Goal: Task Accomplishment & Management: Complete application form

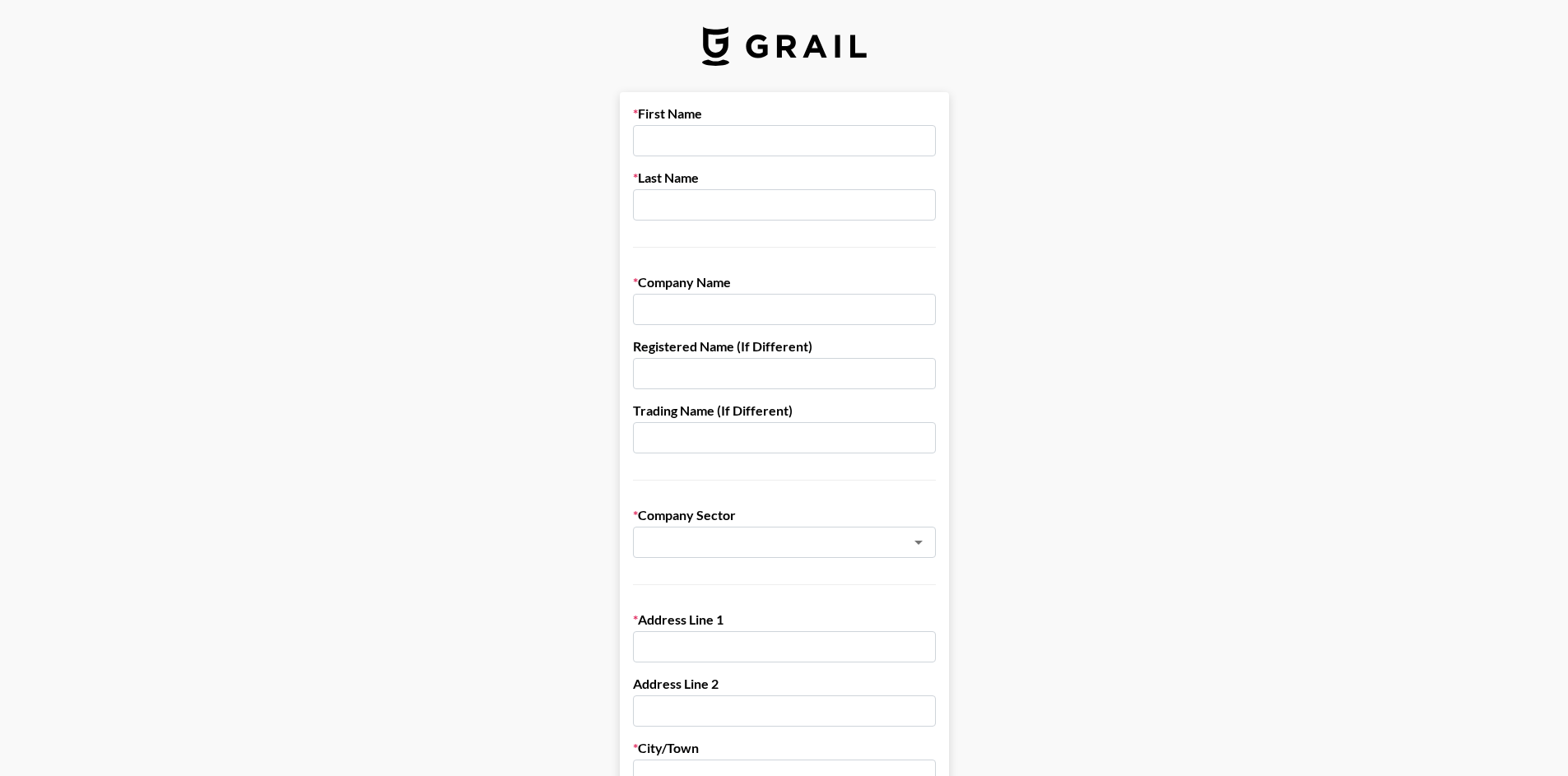
click at [773, 161] on div "First Name Last Name" at bounding box center [784, 177] width 303 height 142
click at [763, 138] on input "text" at bounding box center [784, 140] width 303 height 32
type input "e"
type input "Neha"
type input "[PERSON_NAME]"
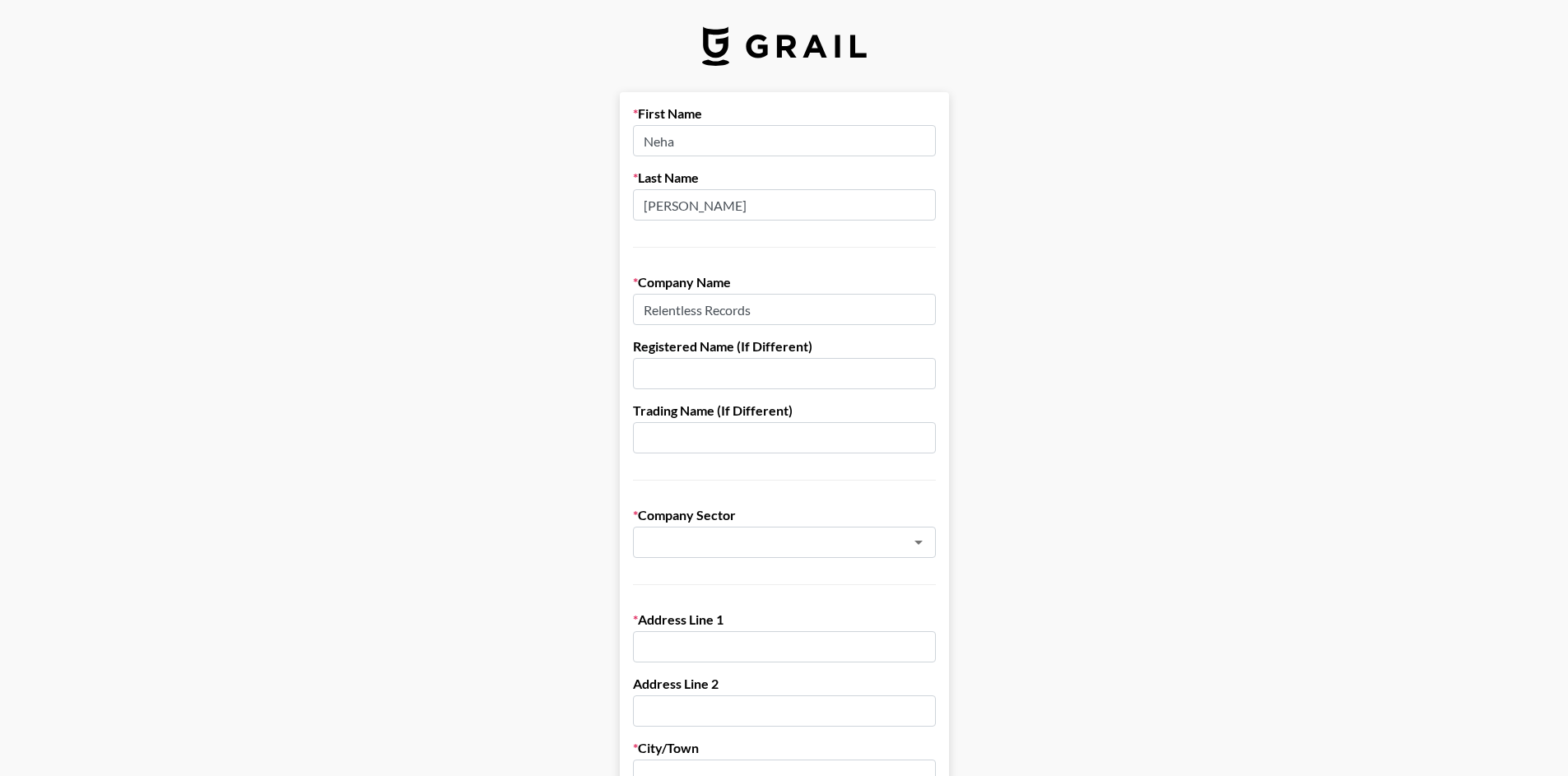
type input "Relentless Records"
click at [718, 539] on input "text" at bounding box center [762, 543] width 239 height 19
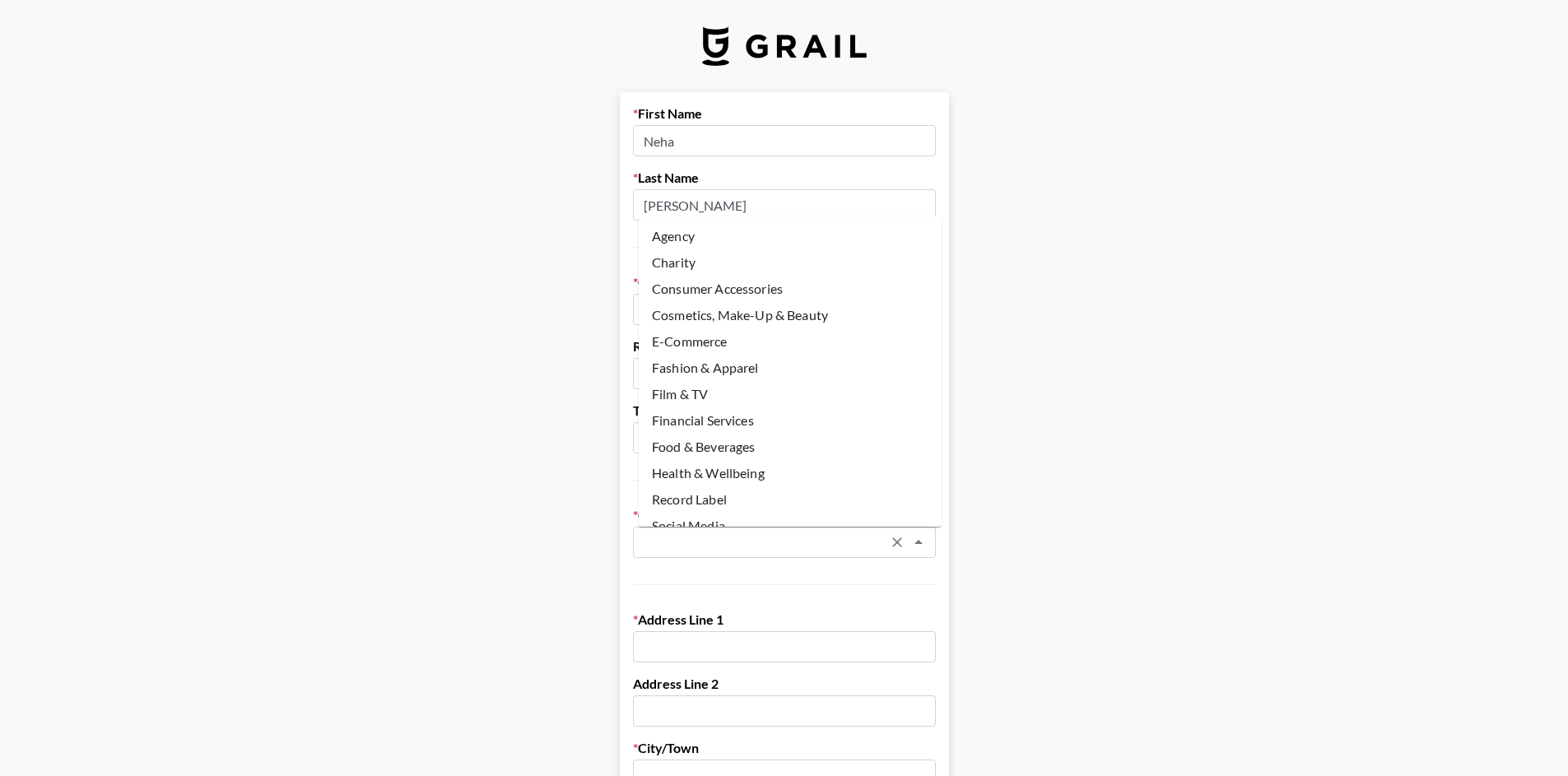
scroll to position [66, 0]
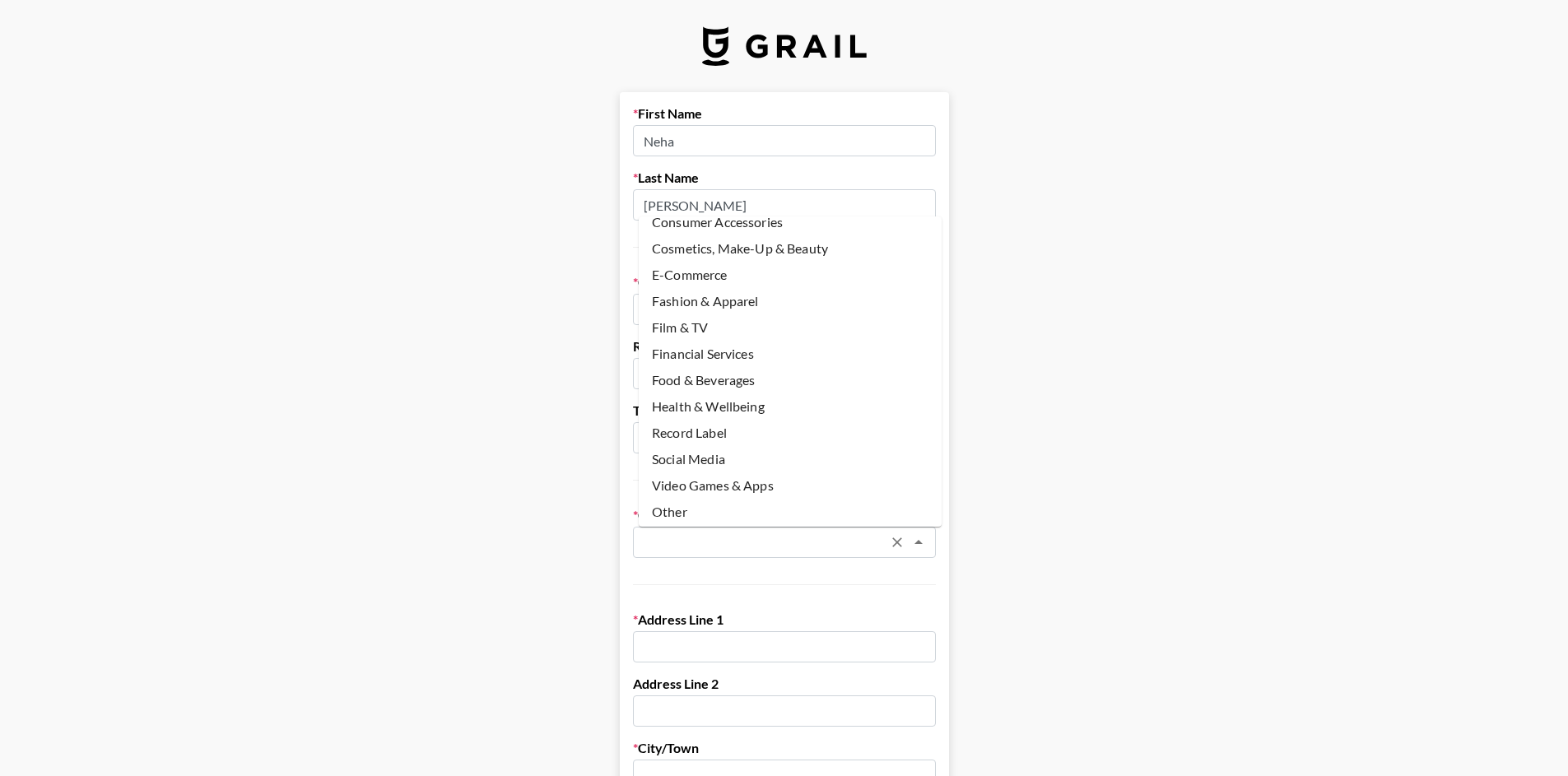
click at [780, 432] on li "Record Label" at bounding box center [789, 433] width 303 height 26
type input "Record Label"
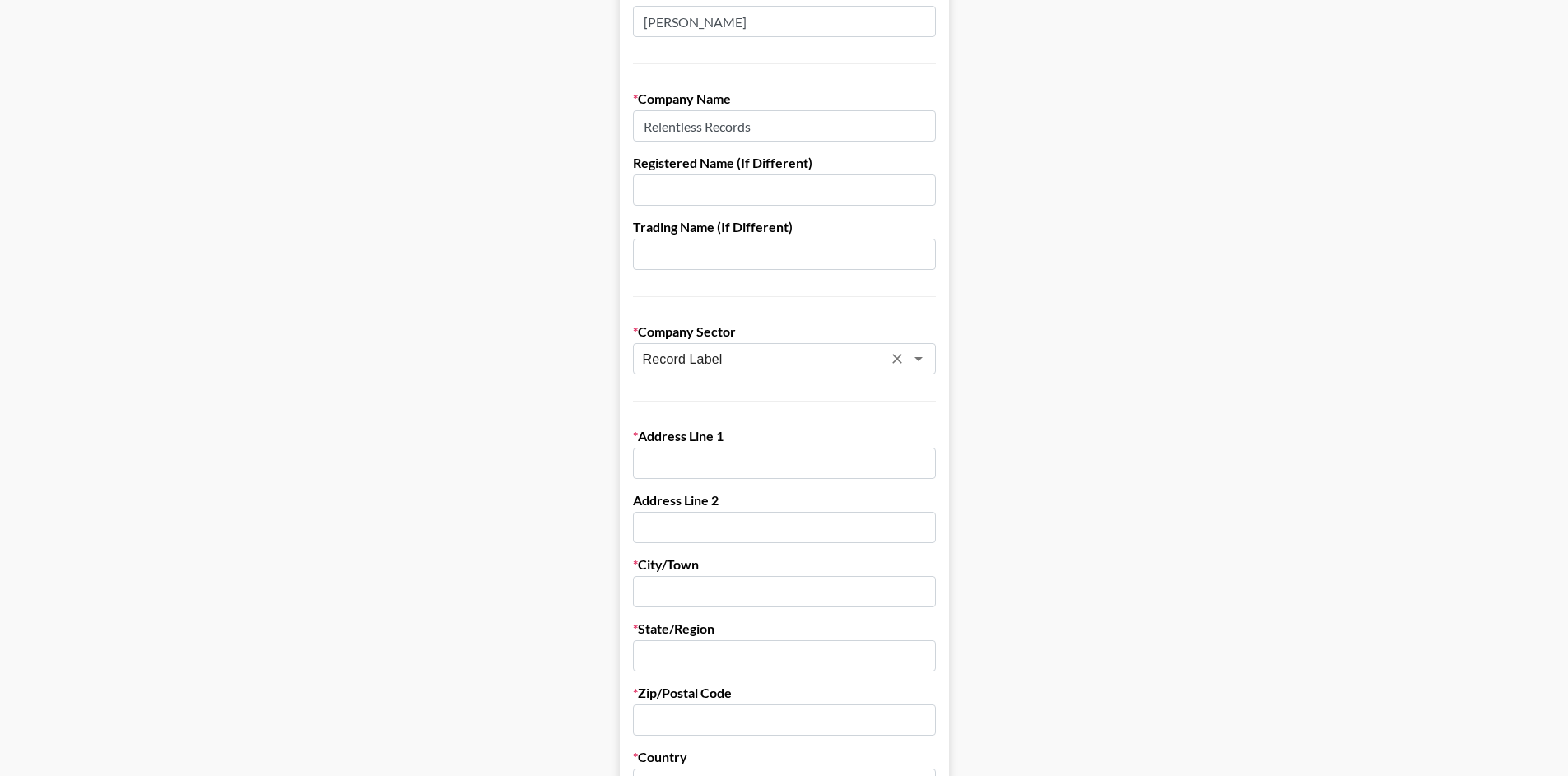
scroll to position [203, 0]
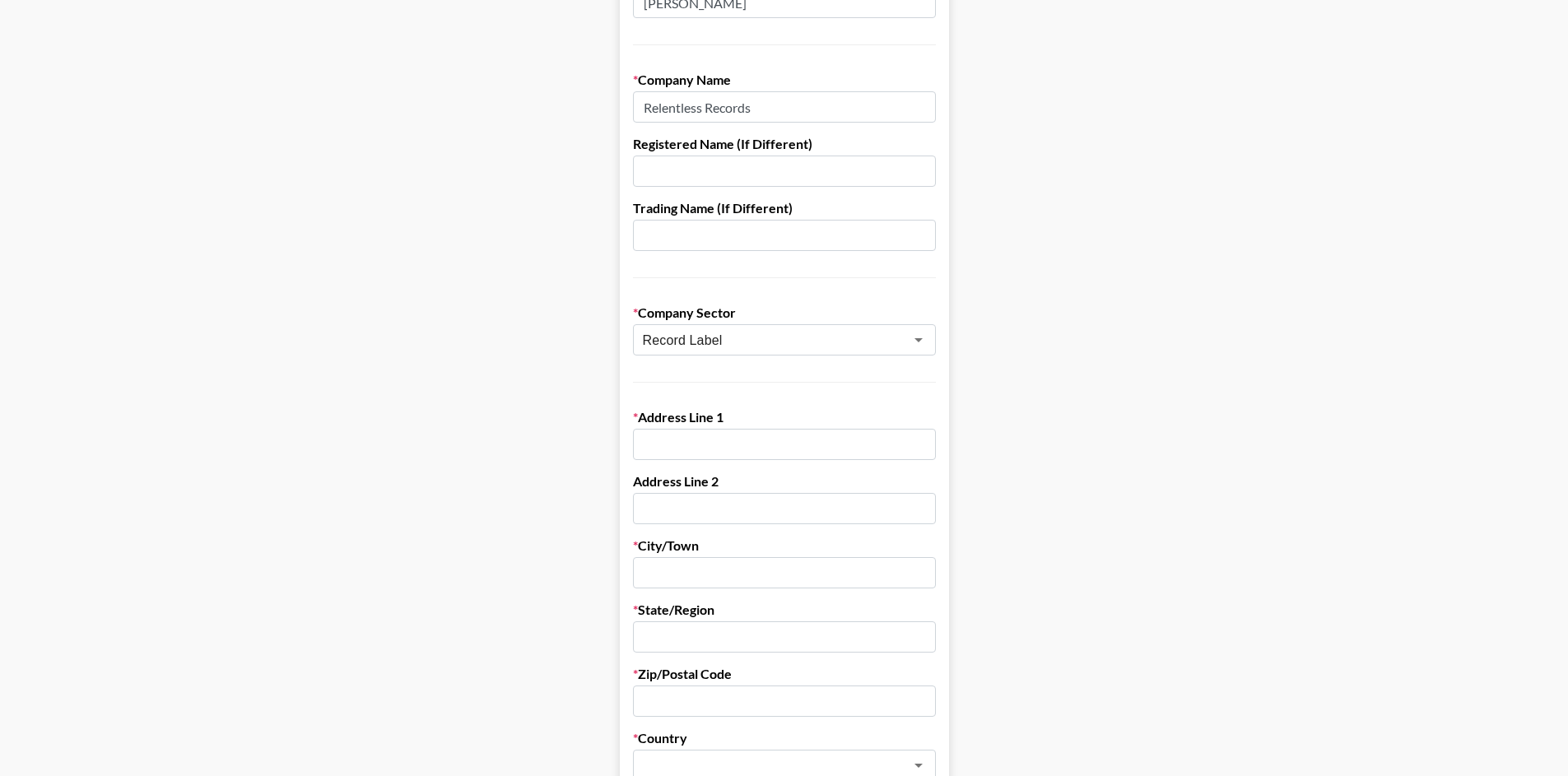
click at [766, 442] on input "text" at bounding box center [784, 444] width 303 height 32
type input "2 Canal Reach"
type input "[PERSON_NAME]"
type input "Relentless Records"
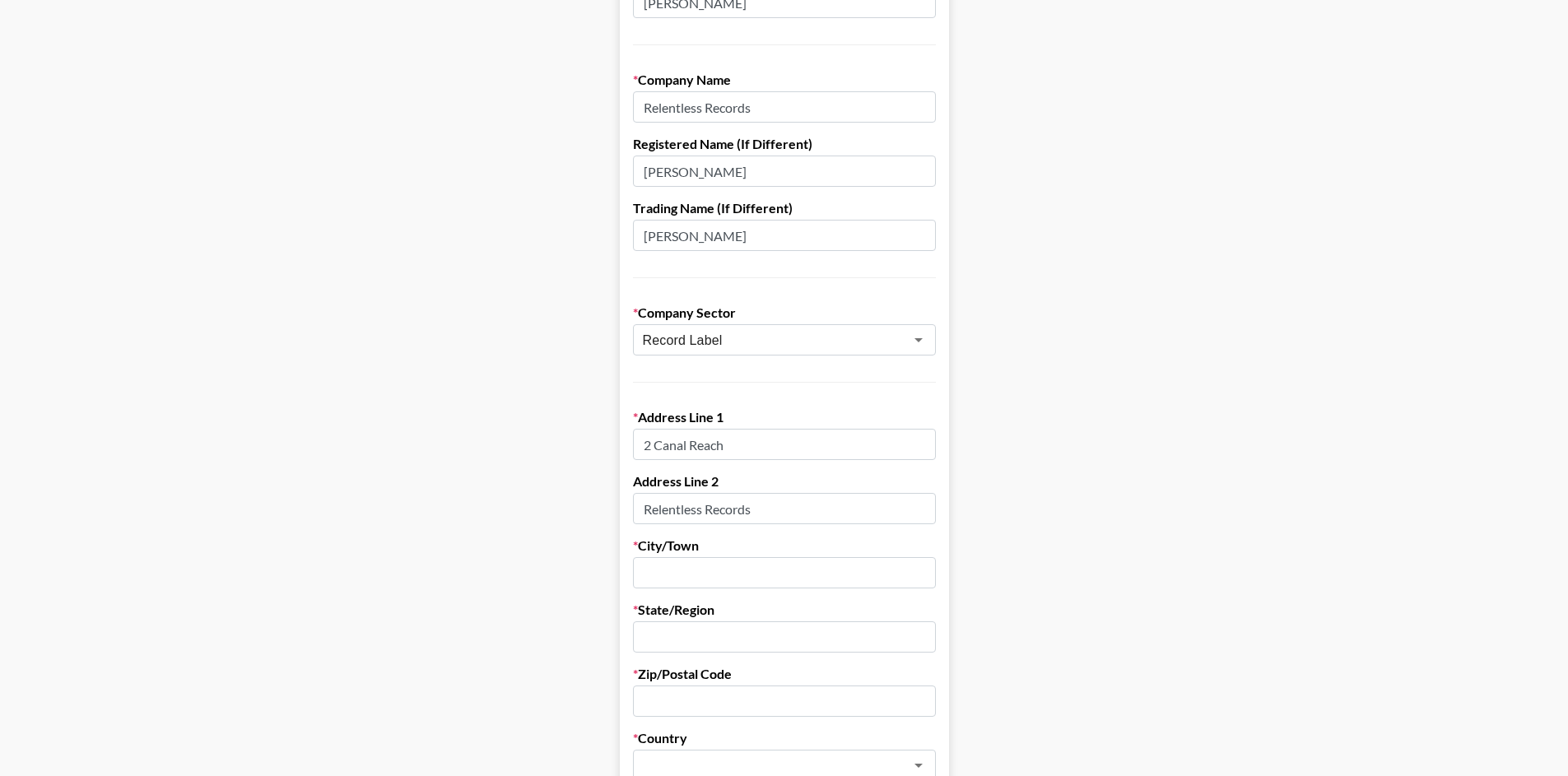
type input "[GEOGRAPHIC_DATA]"
type input "N1C 4DB"
type input "[EMAIL_ADDRESS][DOMAIN_NAME]"
type input "07496928789"
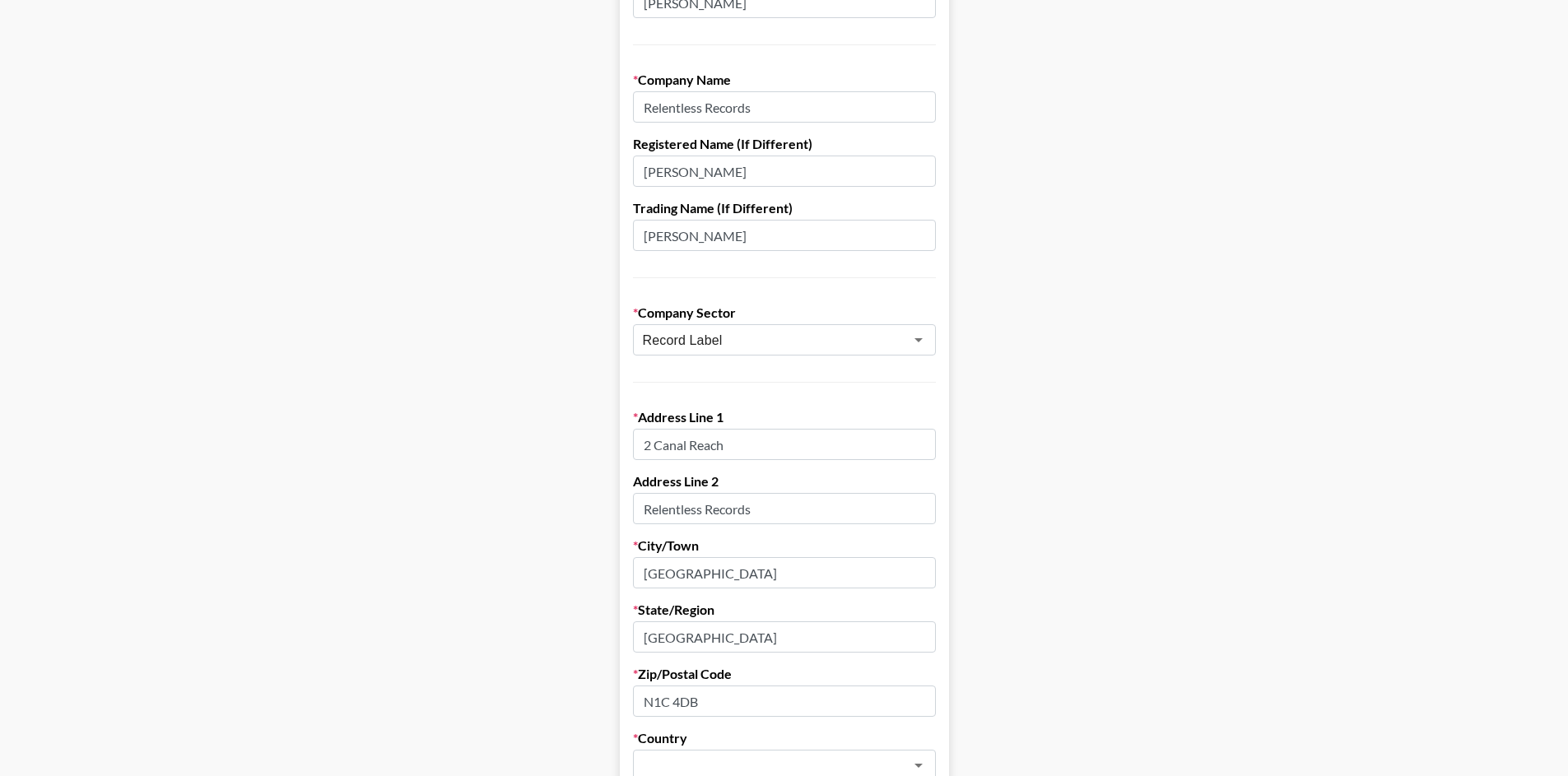
scroll to position [205, 0]
click at [753, 508] on input "Relentless Records" at bounding box center [784, 506] width 303 height 32
click at [720, 448] on input "2 Canal Reach" at bounding box center [784, 441] width 303 height 32
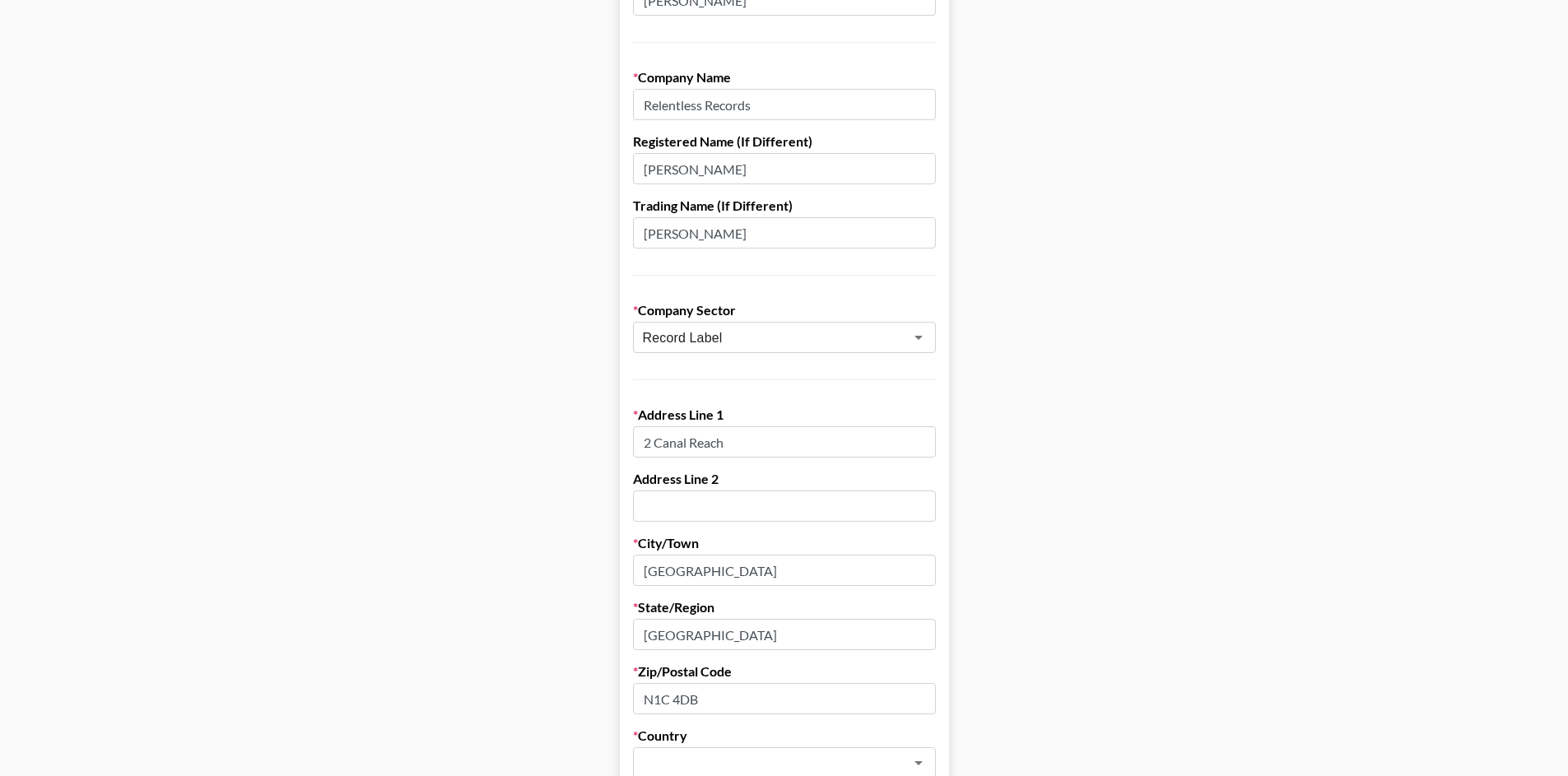
click at [720, 448] on input "2 Canal Reach" at bounding box center [784, 441] width 303 height 32
click at [685, 506] on input "text" at bounding box center [784, 506] width 303 height 32
paste input "2 Canal Reach"
type input "2 Canal Reach"
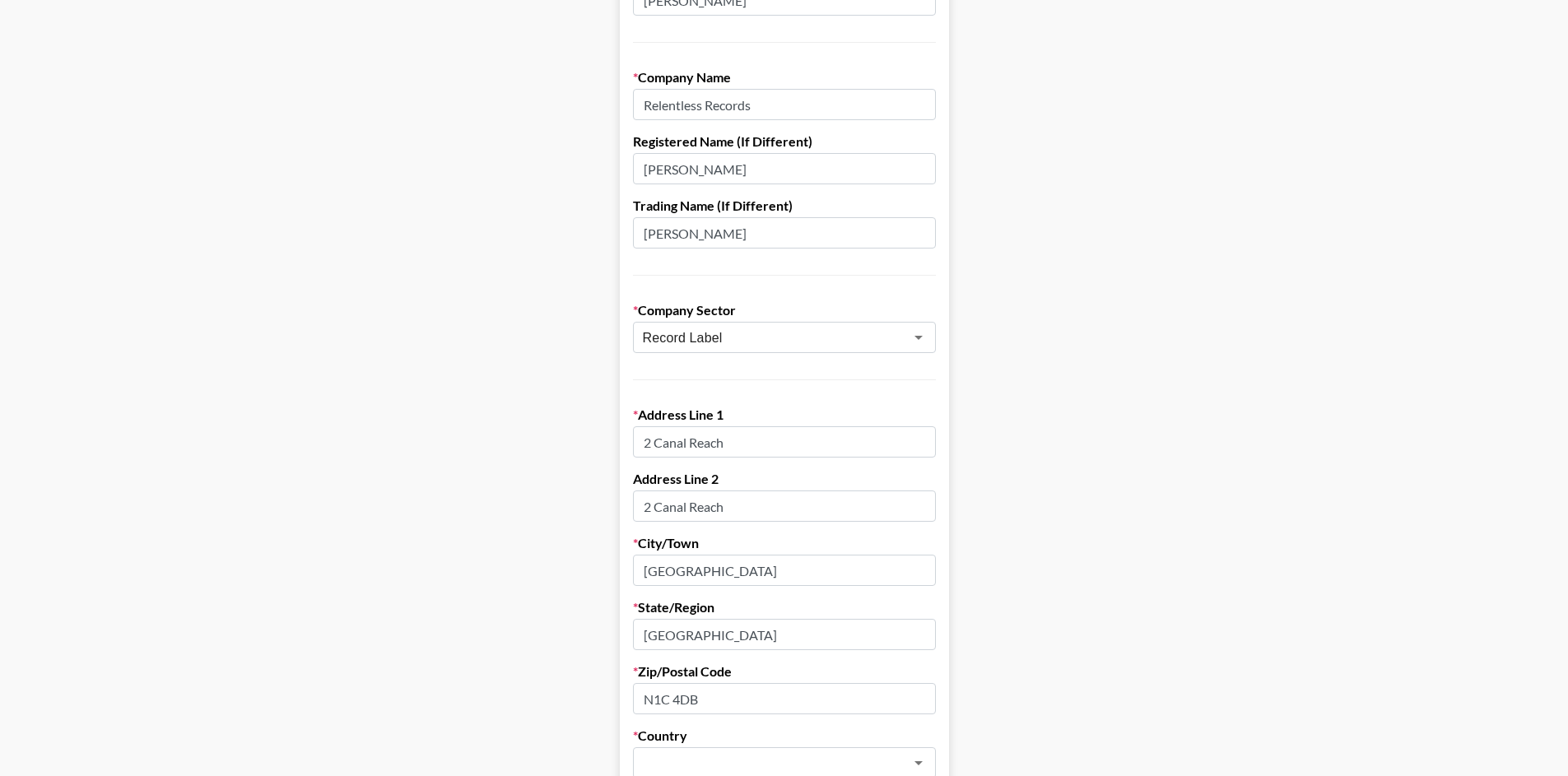
click at [693, 442] on input "2 Canal Reach" at bounding box center [784, 441] width 303 height 32
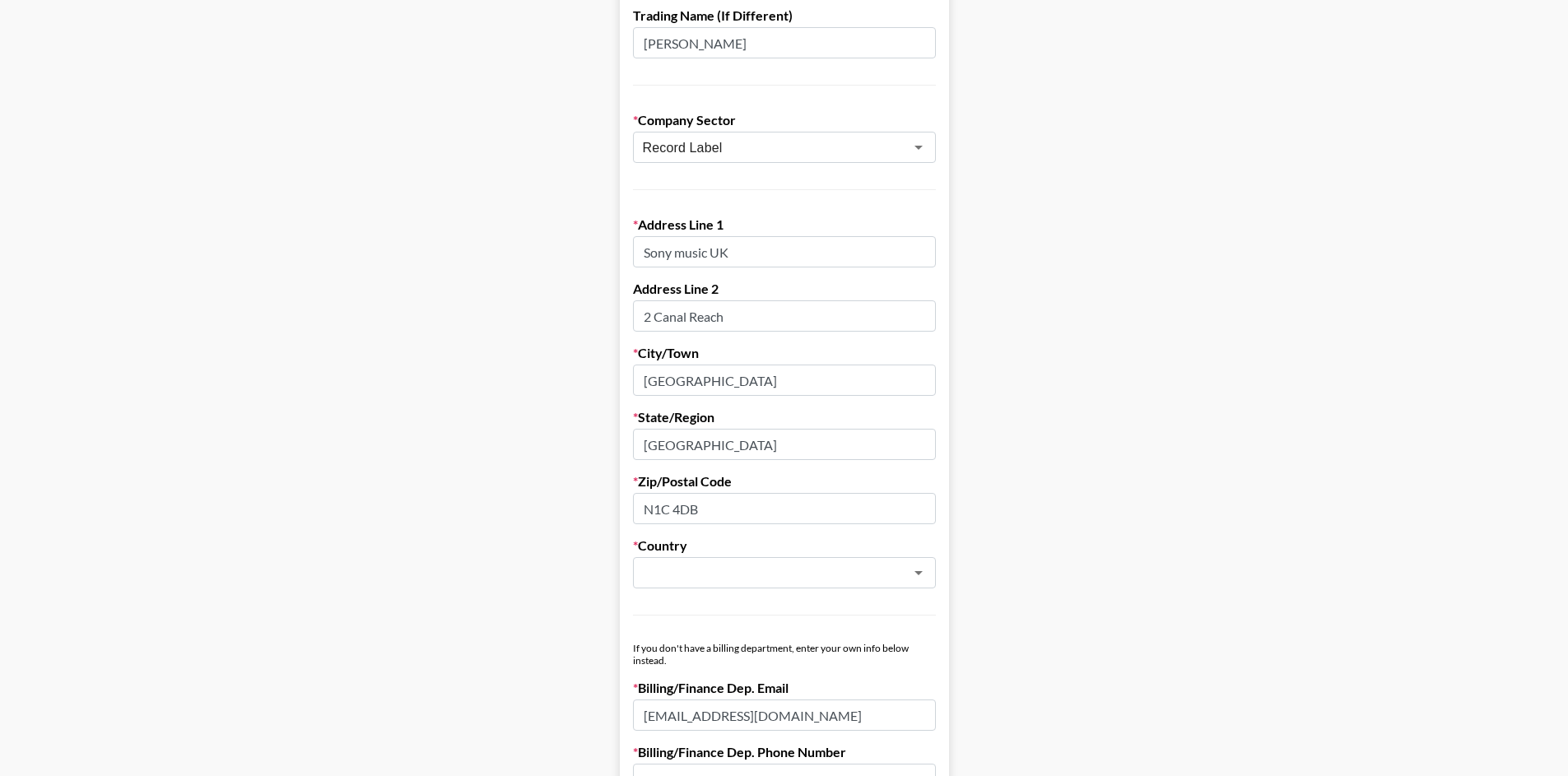
scroll to position [433, 0]
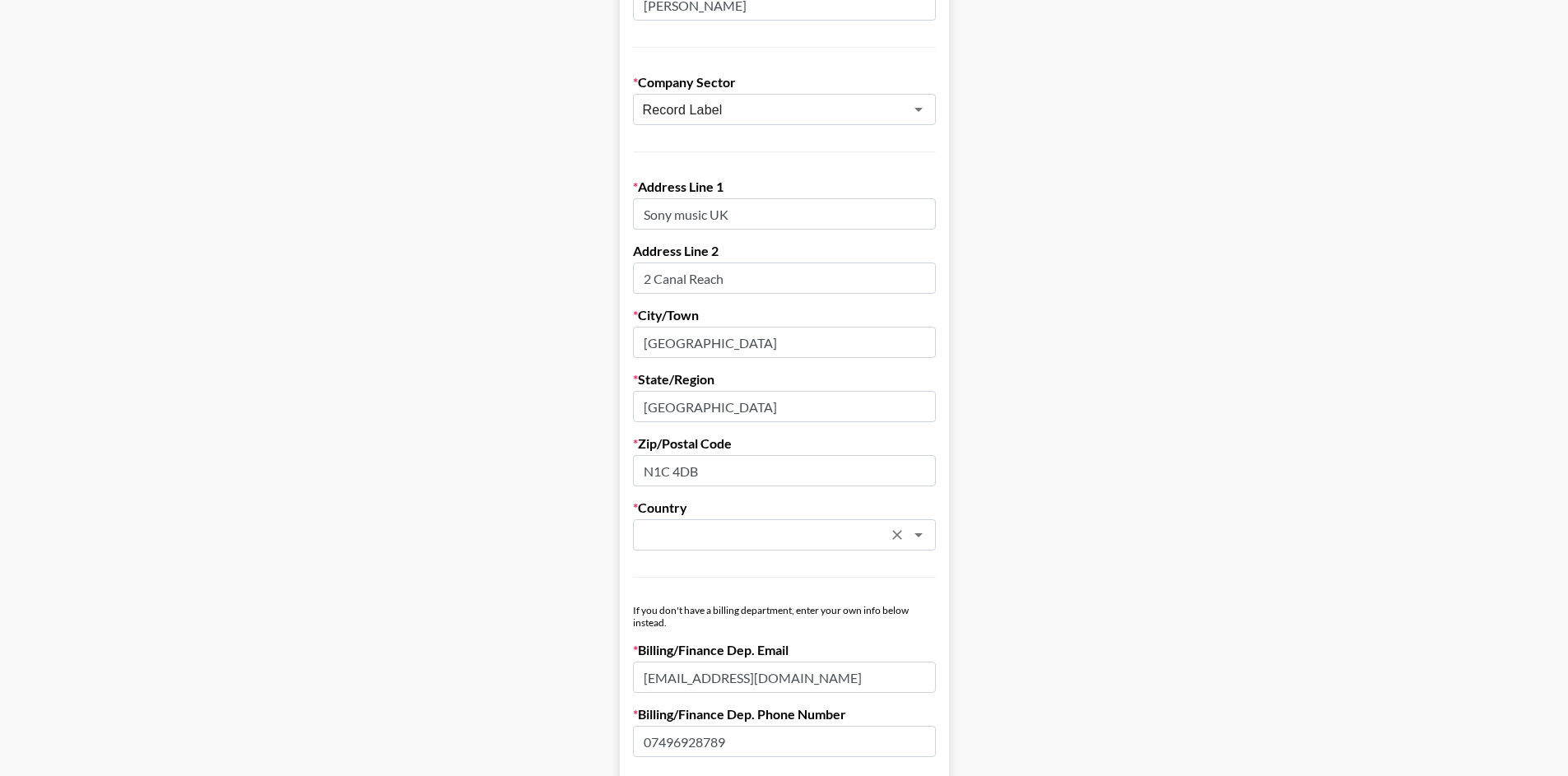
type input "Sony music UK"
click at [683, 542] on input "text" at bounding box center [762, 536] width 239 height 19
click at [759, 586] on li "[GEOGRAPHIC_DATA]" at bounding box center [789, 596] width 303 height 26
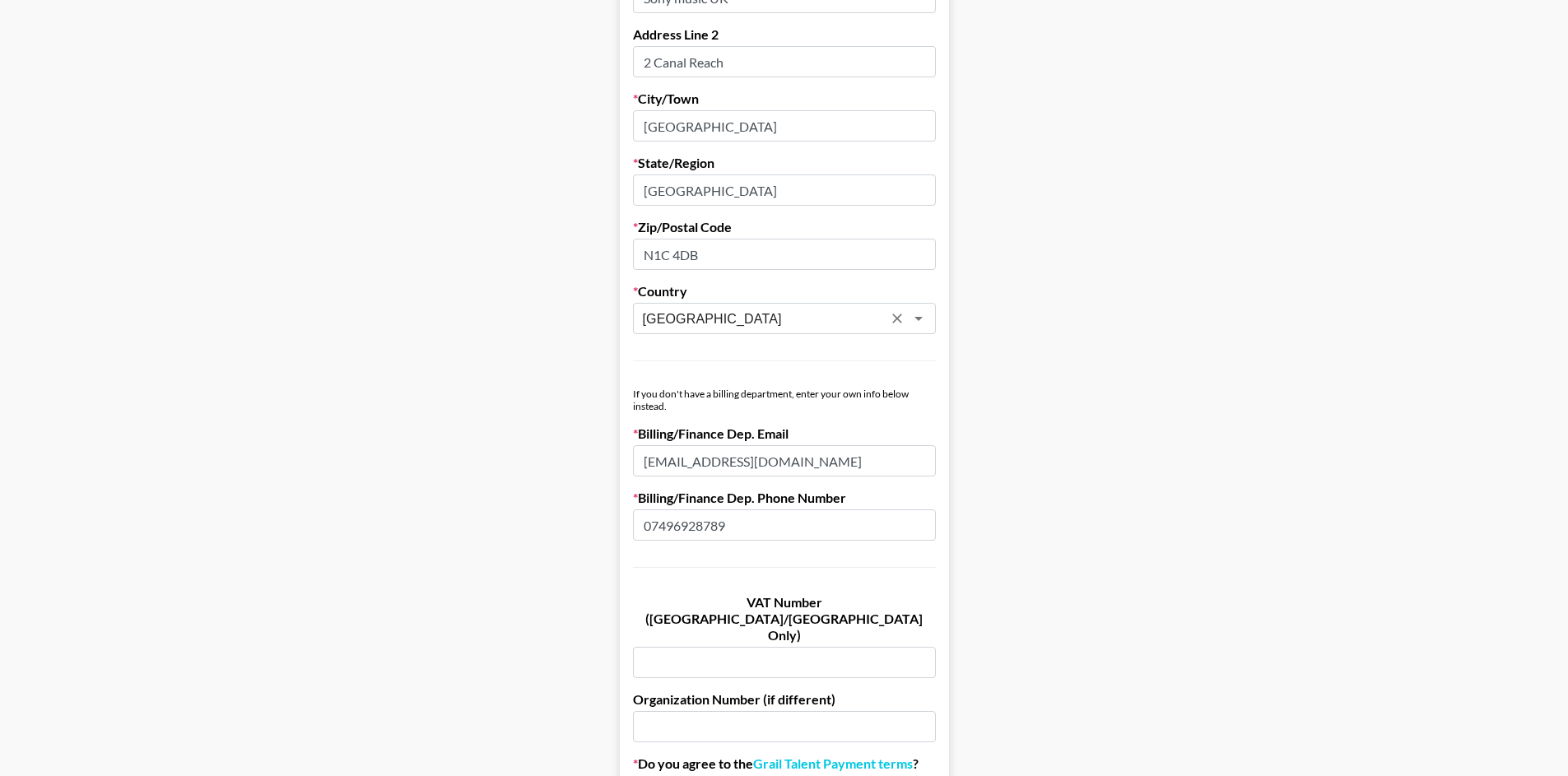
scroll to position [652, 0]
type input "[GEOGRAPHIC_DATA]"
click at [780, 463] on input "[EMAIL_ADDRESS][DOMAIN_NAME]" at bounding box center [784, 459] width 303 height 32
click at [780, 465] on input "[EMAIL_ADDRESS][DOMAIN_NAME]" at bounding box center [784, 459] width 303 height 32
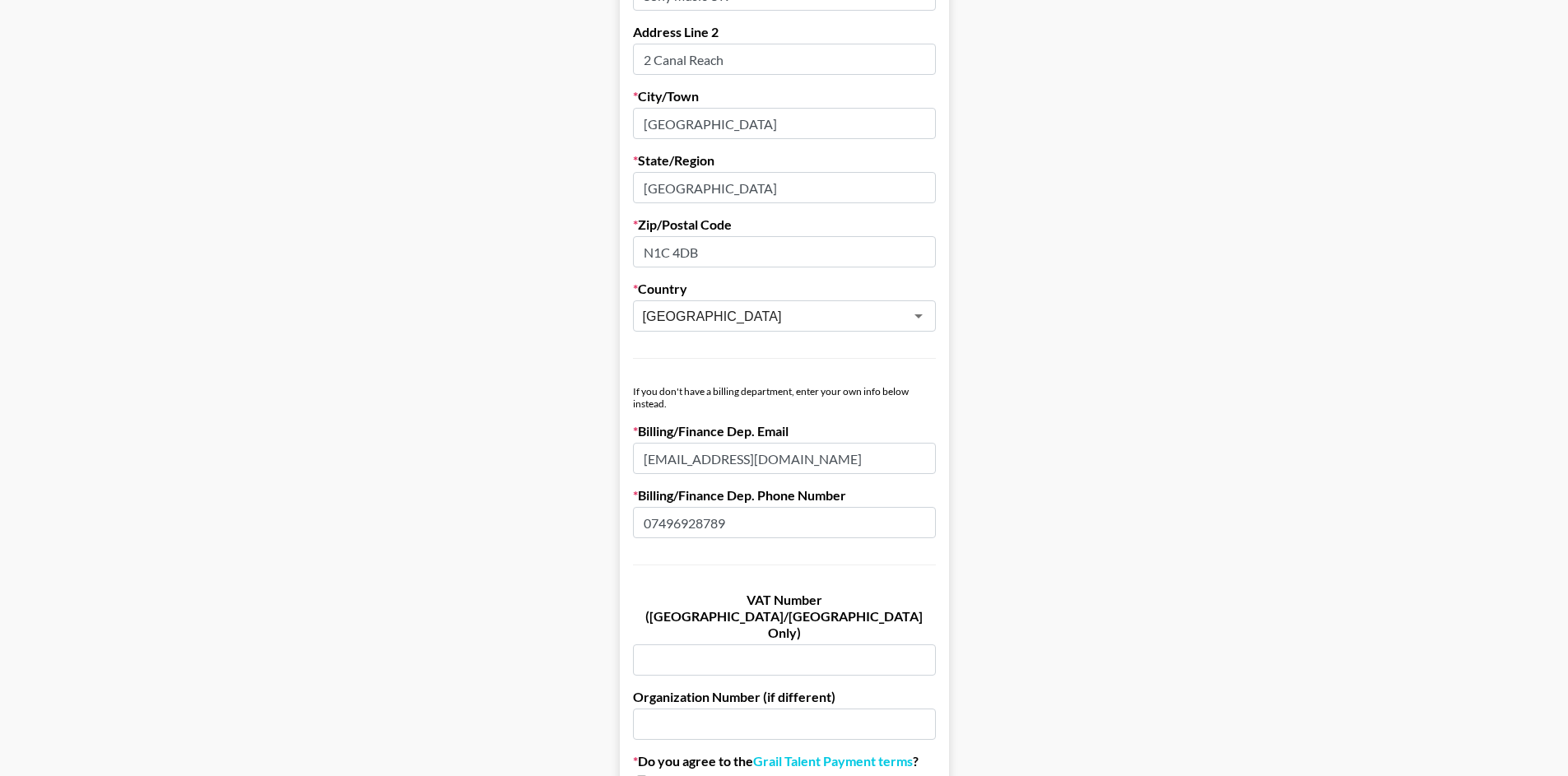
click at [780, 465] on input "[EMAIL_ADDRESS][DOMAIN_NAME]" at bounding box center [784, 459] width 303 height 32
type input "n"
type input "[EMAIL_ADDRESS][DOMAIN_NAME]"
click at [773, 524] on input "07496928789" at bounding box center [784, 522] width 303 height 32
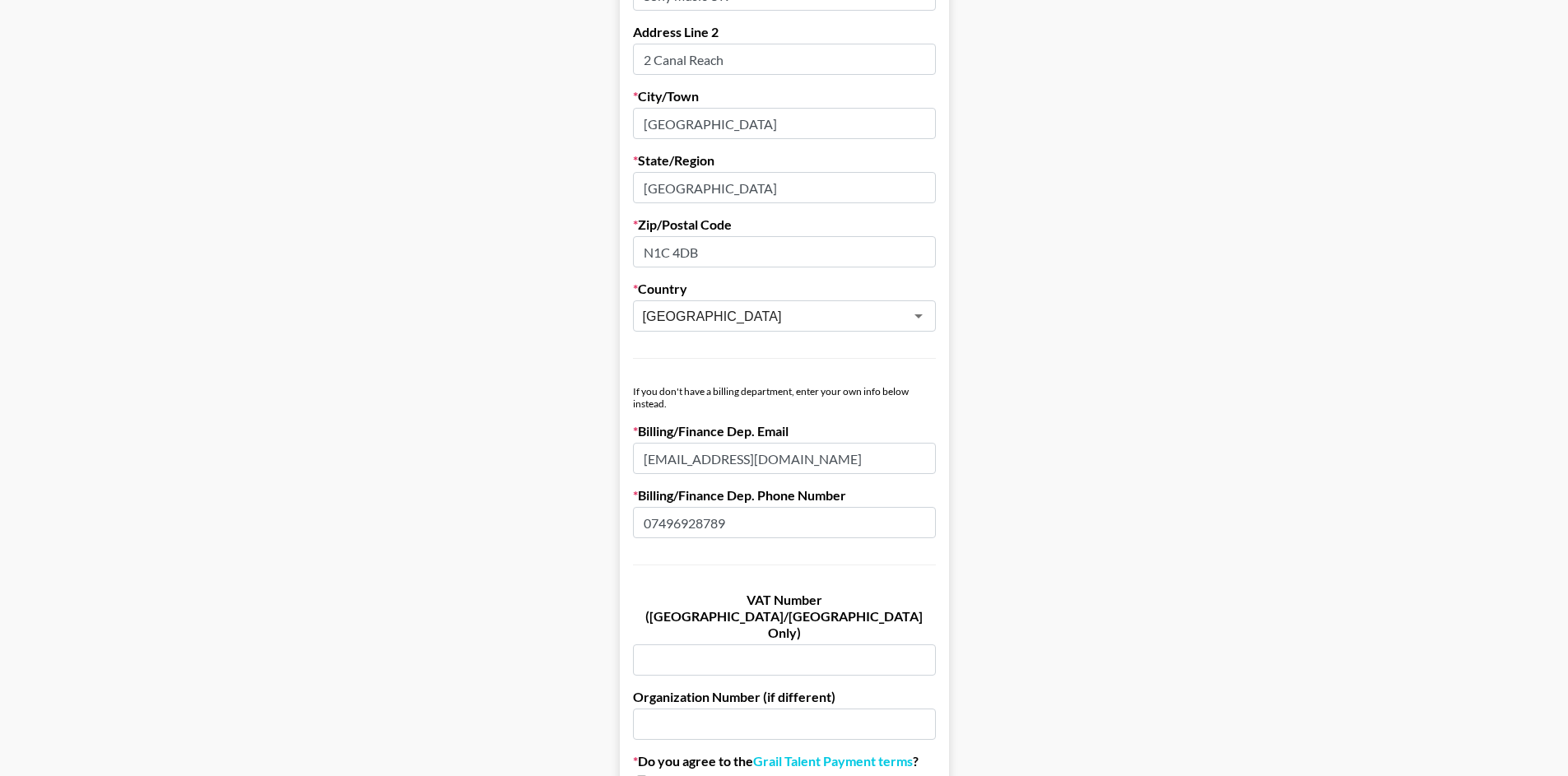
click at [773, 524] on input "07496928789" at bounding box center [784, 522] width 303 height 32
type input "N/A"
click at [761, 601] on label "VAT Number ([GEOGRAPHIC_DATA]/[GEOGRAPHIC_DATA] Only)" at bounding box center [784, 615] width 303 height 49
click at [761, 644] on input "text" at bounding box center [784, 660] width 303 height 32
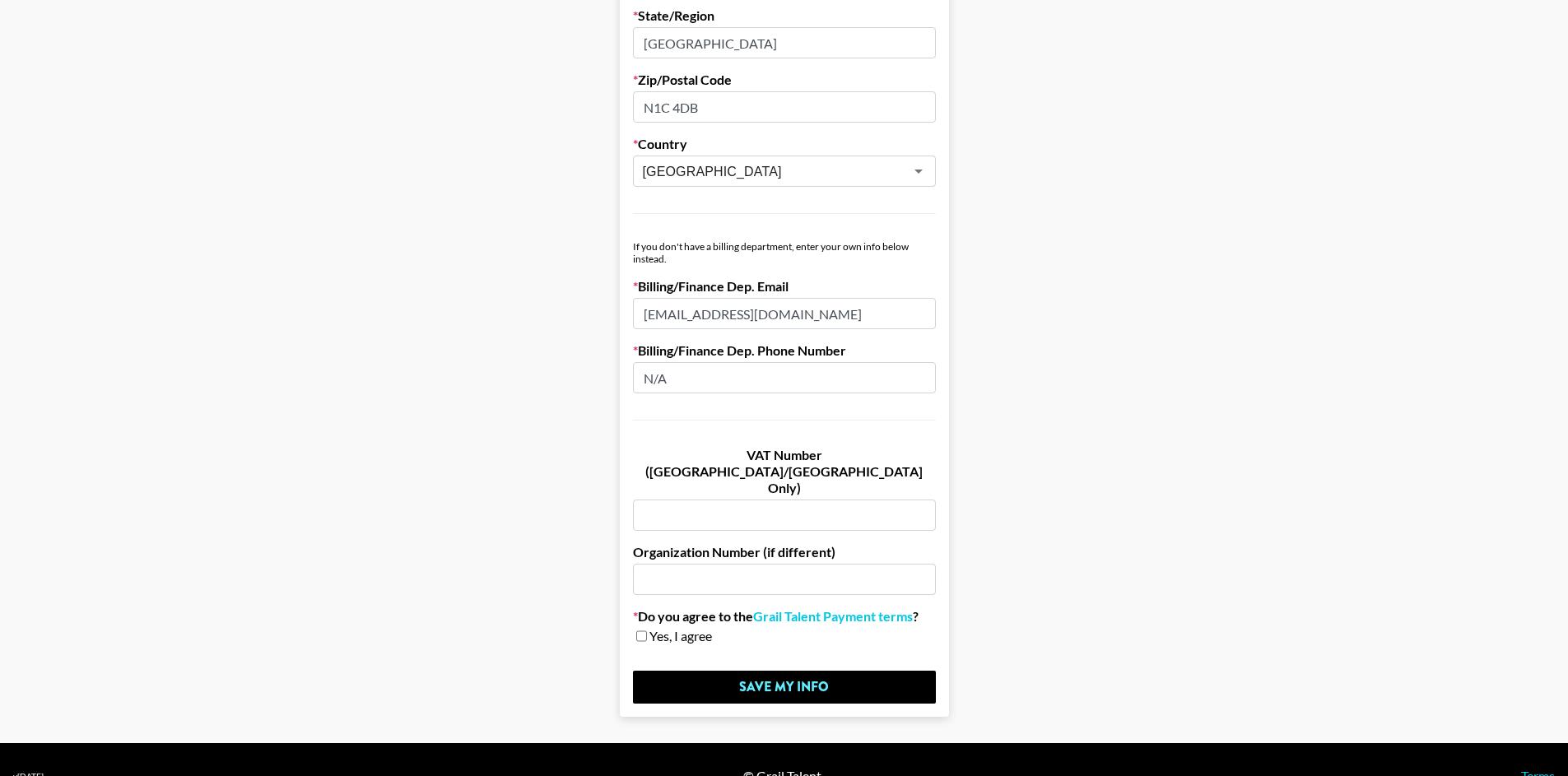
click at [644, 614] on form "First Name Neha Last Name [PERSON_NAME] Company Name Relentless Records Registe…" at bounding box center [784, 6] width 329 height 1421
click at [647, 631] on input "checkbox" at bounding box center [641, 637] width 11 height 12
checkbox input "true"
click at [690, 671] on input "Save My Info" at bounding box center [784, 688] width 303 height 33
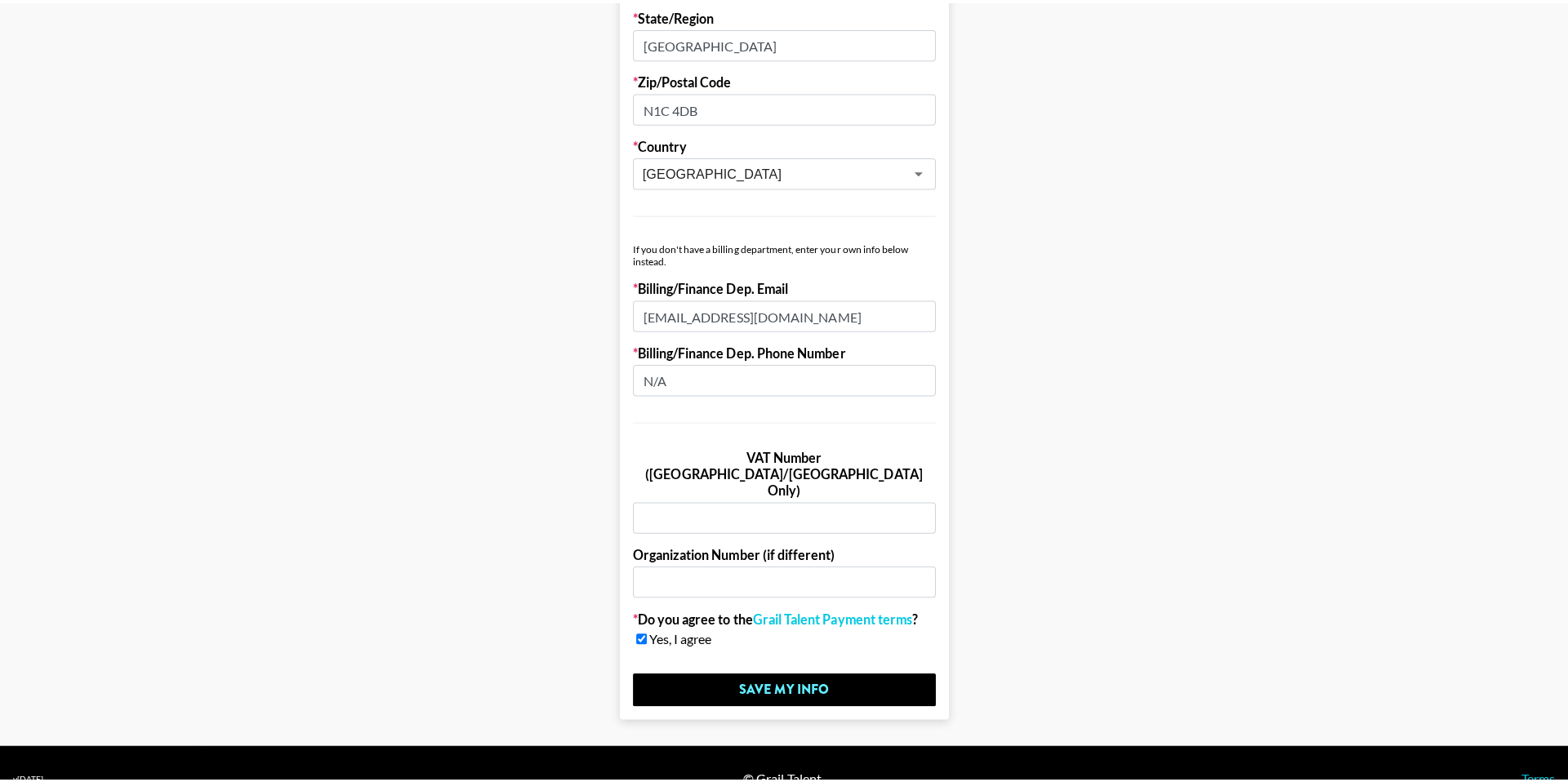
scroll to position [0, 0]
